Goal: Task Accomplishment & Management: Manage account settings

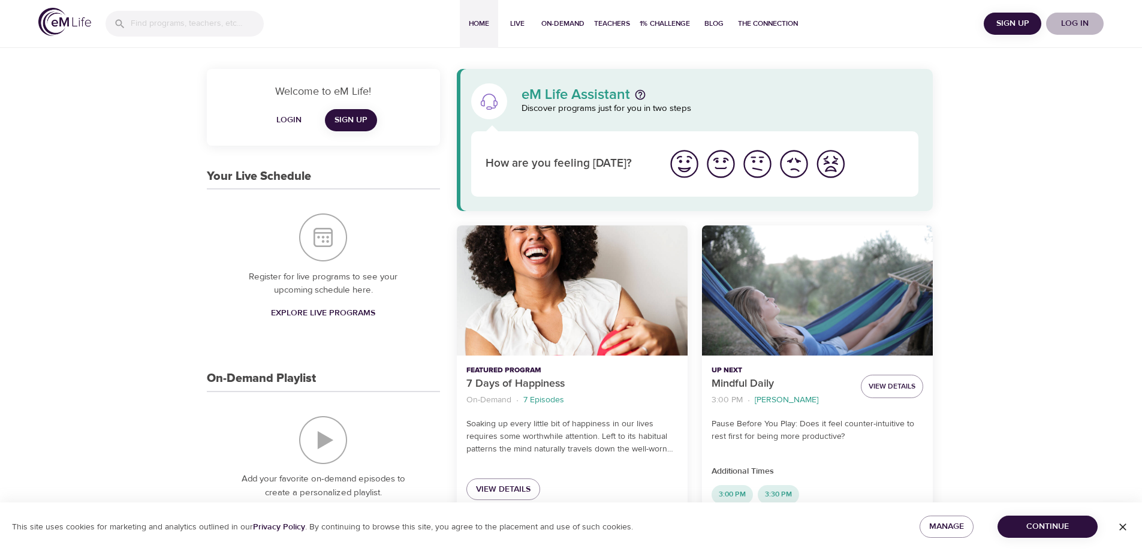
click at [1067, 27] on span "Log in" at bounding box center [1075, 23] width 48 height 15
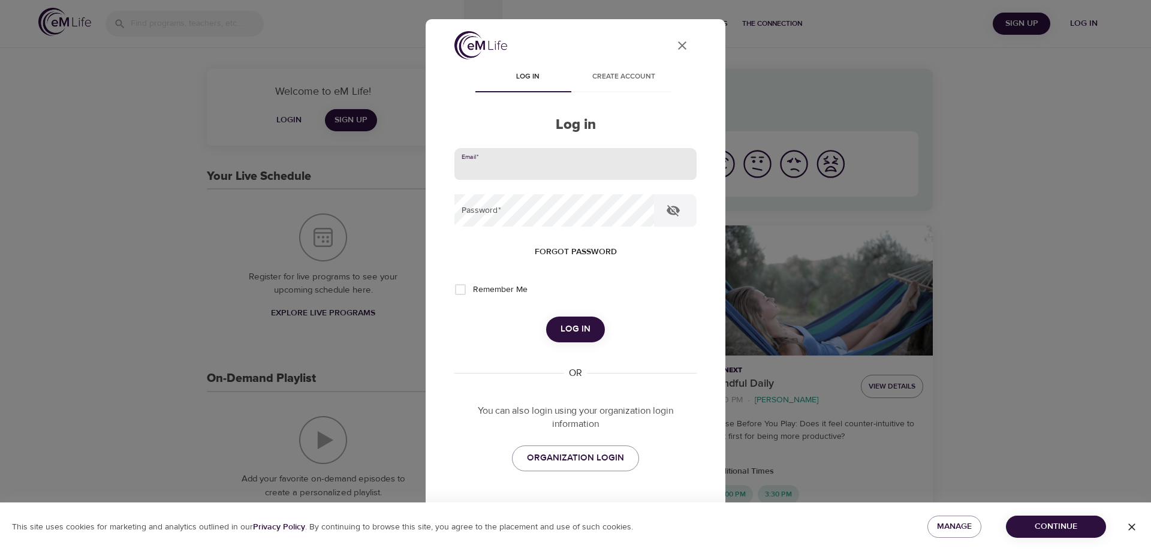
click at [523, 168] on input "email" at bounding box center [575, 164] width 242 height 32
type input "[EMAIL_ADDRESS][DOMAIN_NAME]"
click at [546, 317] on button "Log in" at bounding box center [575, 329] width 59 height 25
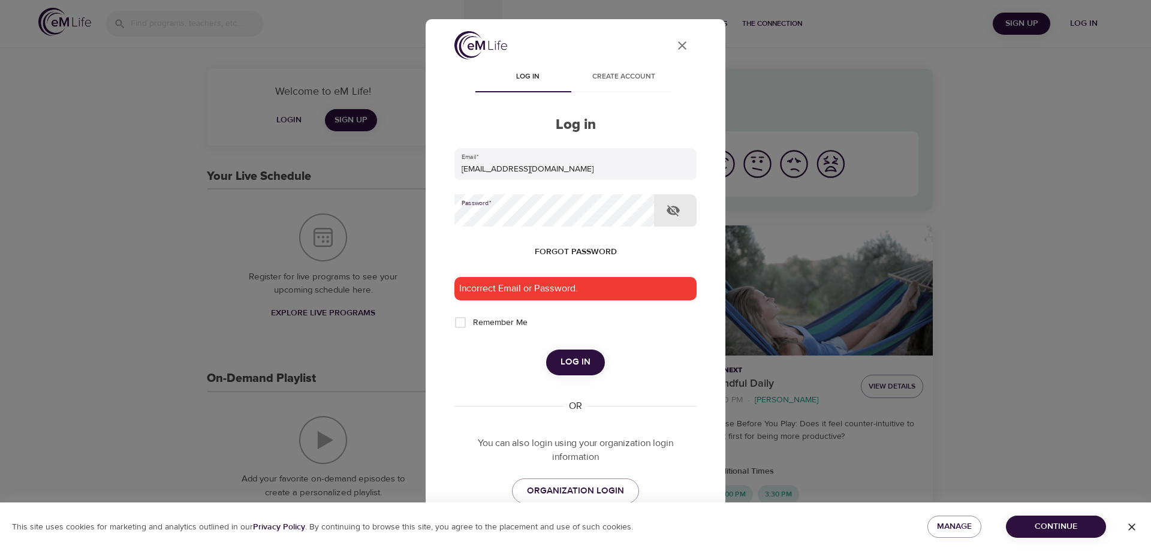
click at [667, 209] on icon "button" at bounding box center [673, 210] width 14 height 14
click at [522, 291] on div "Incorrect Email or Password." at bounding box center [575, 288] width 242 height 23
click at [569, 359] on span "Log in" at bounding box center [575, 362] width 30 height 16
click at [577, 363] on span "Log in" at bounding box center [575, 362] width 30 height 16
click at [434, 211] on div "User Profile Log in Create account Log in Email   * [EMAIL_ADDRESS][DOMAIN_NAME…" at bounding box center [576, 275] width 300 height 513
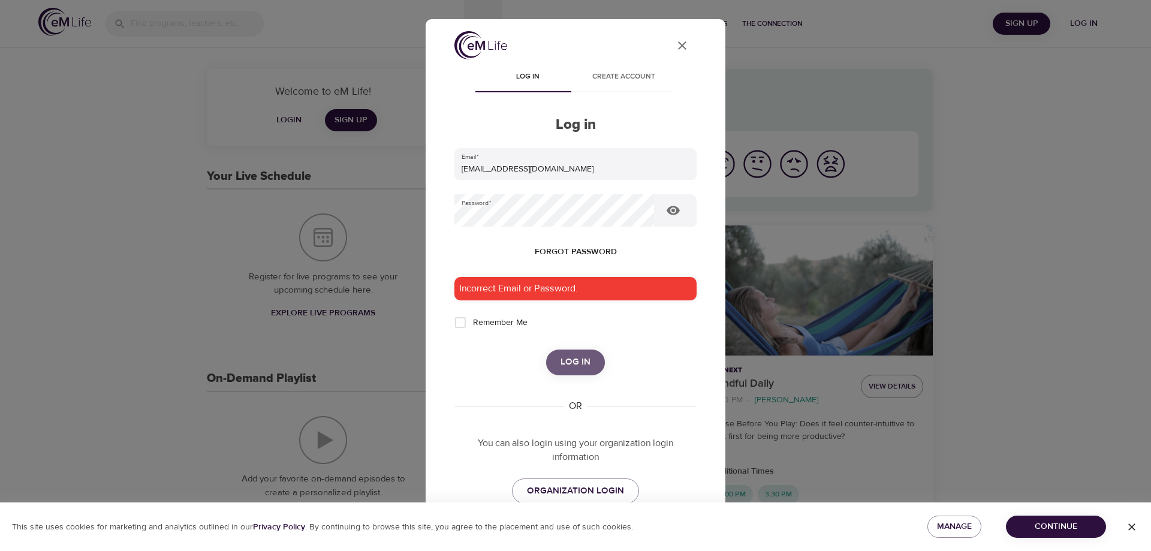
click at [586, 361] on button "Log in" at bounding box center [575, 361] width 59 height 25
click at [563, 363] on span "Log in" at bounding box center [575, 362] width 30 height 16
click at [574, 354] on span "Log in" at bounding box center [575, 362] width 30 height 16
click at [675, 47] on icon "User Profile" at bounding box center [682, 45] width 14 height 14
